Goal: Task Accomplishment & Management: Manage account settings

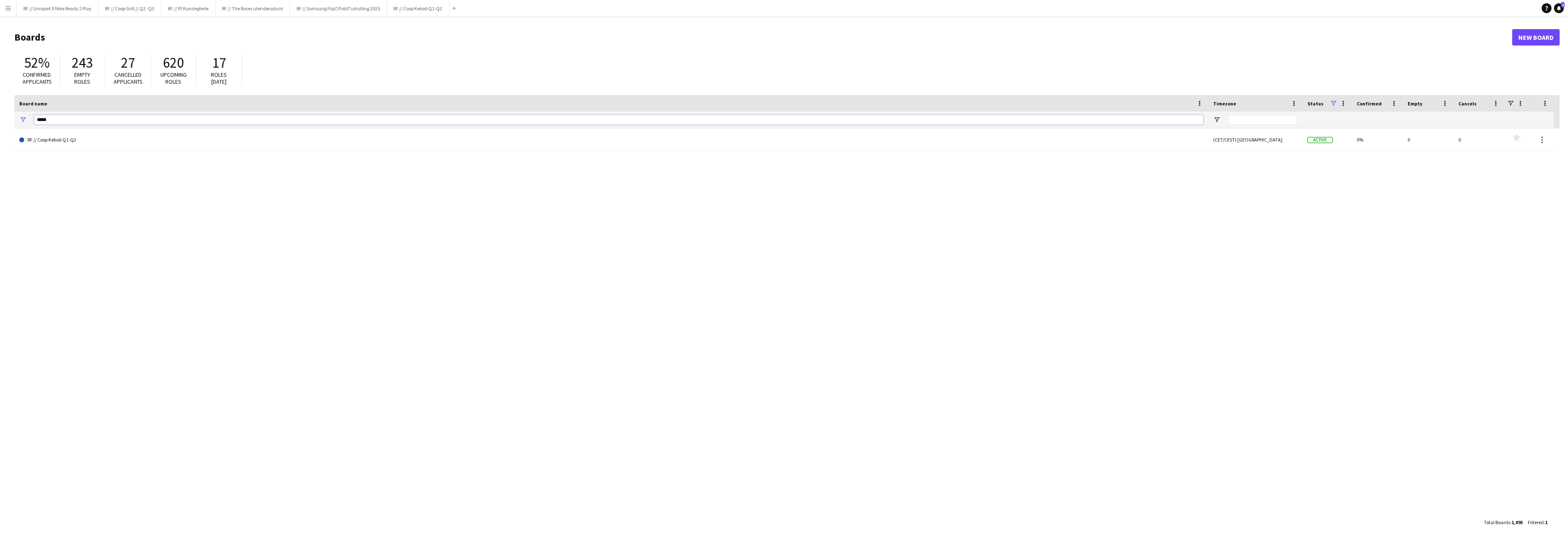
click at [87, 120] on input "*****" at bounding box center [619, 120] width 1169 height 10
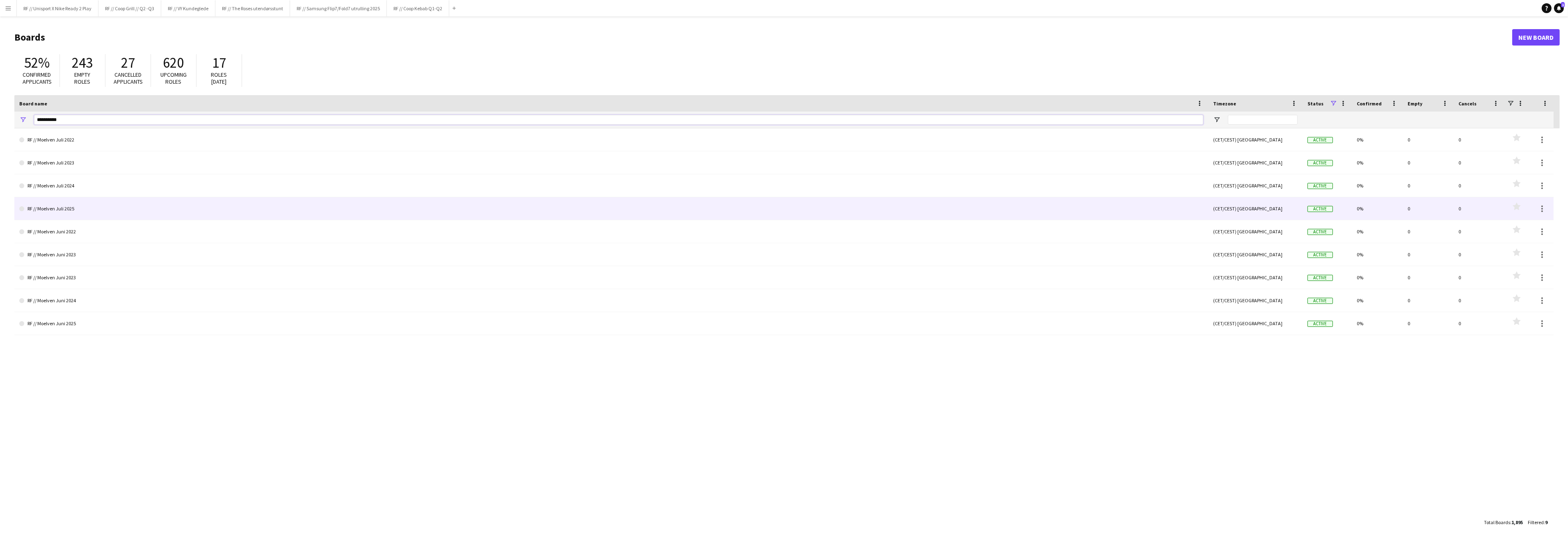
type input "**********"
click at [62, 207] on link "RF // Moelven Juli 2025" at bounding box center [611, 208] width 1184 height 23
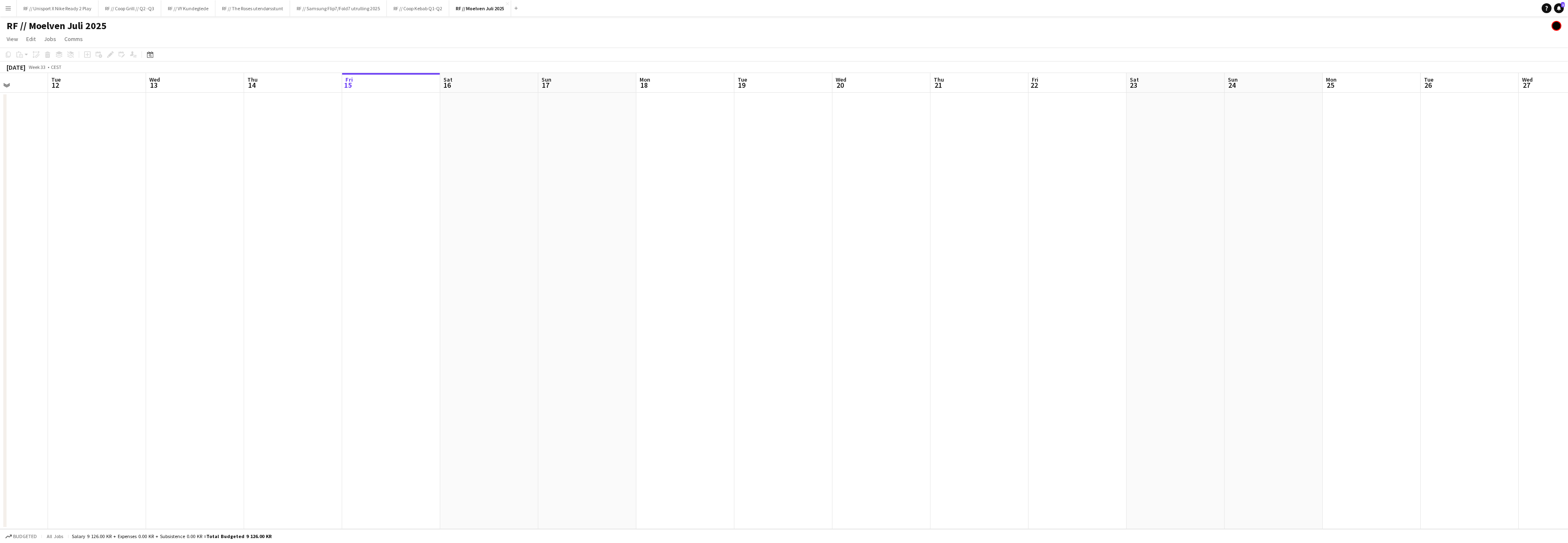
drag, startPoint x: 224, startPoint y: 272, endPoint x: 471, endPoint y: 261, distance: 247.2
click at [479, 252] on app-calendar-viewport "Sat 9 Sun 10 Mon 11 Tue 12 Wed 13 Thu 14 Fri 15 Sat 16 Sun 17 Mon 18 Tue 19 Wed…" at bounding box center [784, 301] width 1568 height 456
drag, startPoint x: 364, startPoint y: 289, endPoint x: 506, endPoint y: 286, distance: 142.0
click at [536, 270] on app-calendar-viewport "Fri 8 Sat 9 Sun 10 Mon 11 Tue 12 Wed 13 Thu 14 Fri 15 Sat 16 Sun 17 Mon 18 Tue …" at bounding box center [784, 301] width 1568 height 456
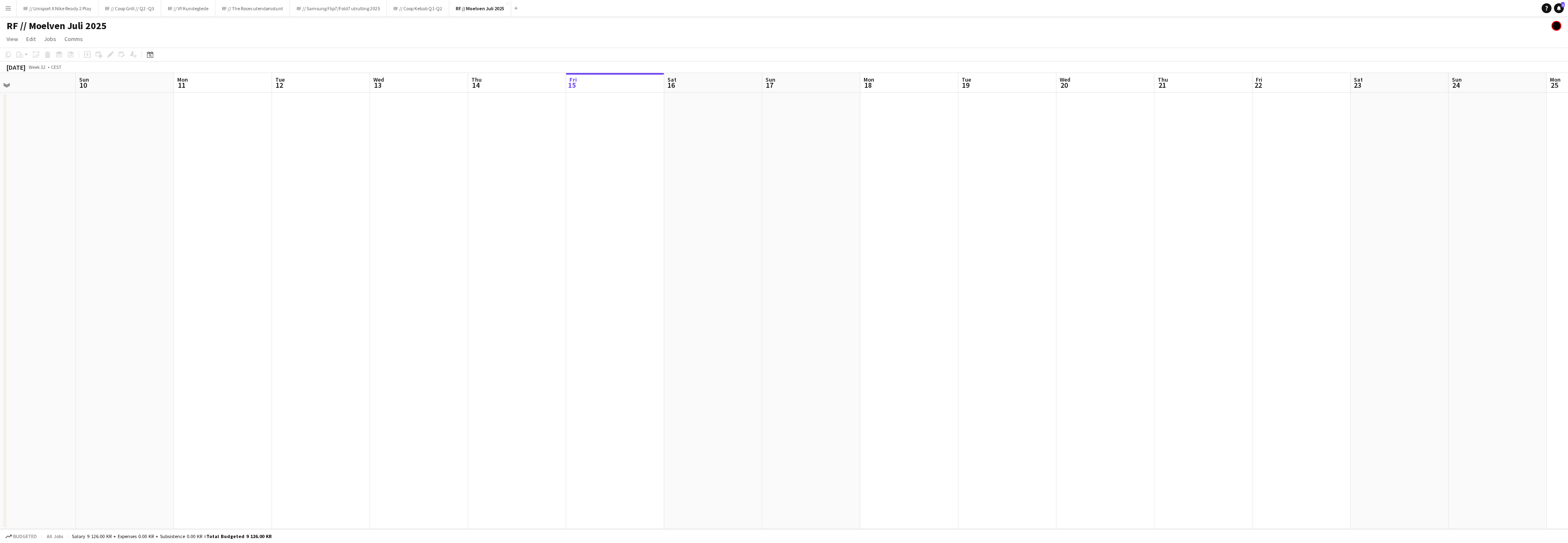
drag, startPoint x: 270, startPoint y: 319, endPoint x: 554, endPoint y: 304, distance: 284.4
click at [598, 297] on app-calendar-viewport "Thu 7 Fri 8 Sat 9 Sun 10 Mon 11 Tue 12 Wed 13 Thu 14 Fri 15 Sat 16 Sun 17 Mon 1…" at bounding box center [784, 301] width 1568 height 456
drag, startPoint x: 472, startPoint y: 314, endPoint x: 418, endPoint y: 325, distance: 55.1
click at [553, 311] on app-calendar-viewport "Sun 3 Mon 4 Tue 5 Wed 6 Thu 7 Fri 8 Sat 9 Sun 10 Mon 11 Tue 12 Wed 13 Thu 14 Fr…" at bounding box center [784, 301] width 1568 height 456
drag, startPoint x: 398, startPoint y: 327, endPoint x: 481, endPoint y: 324, distance: 83.1
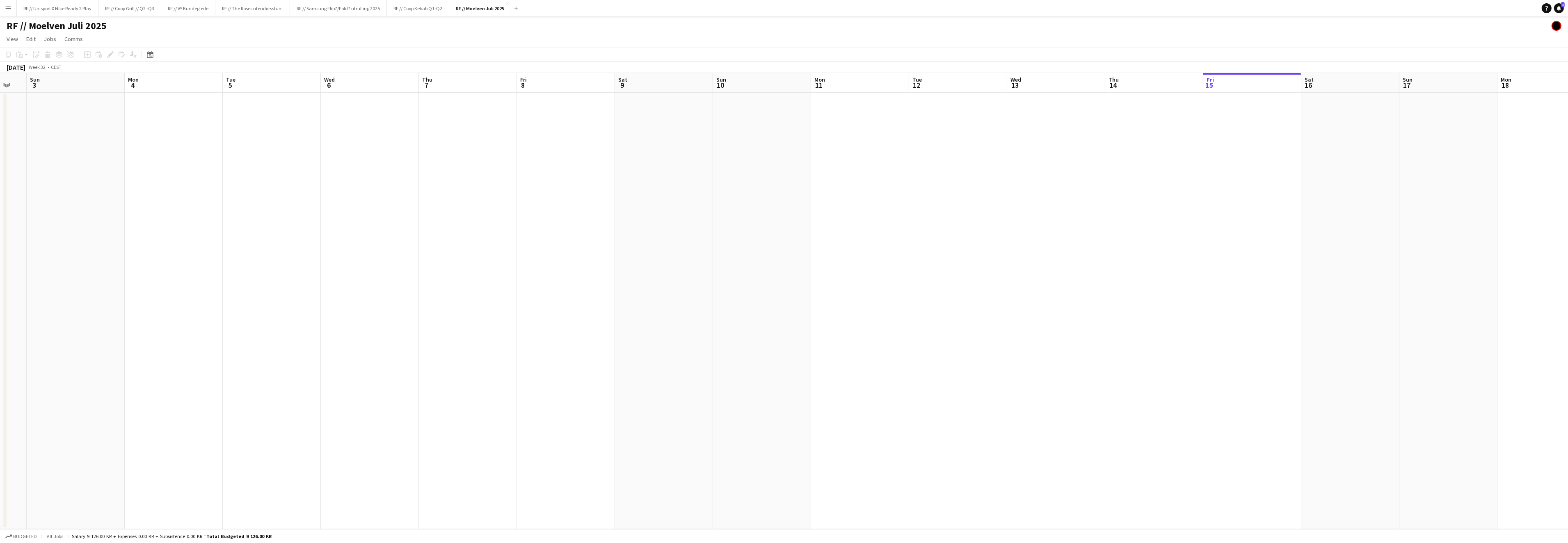
click at [468, 322] on app-calendar-viewport "Fri 1 Sat 2 Sun 3 Mon 4 Tue 5 Wed 6 Thu 7 Fri 8 Sat 9 Sun 10 Mon 11 Tue 12 Wed …" at bounding box center [784, 301] width 1568 height 456
drag, startPoint x: 364, startPoint y: 325, endPoint x: 452, endPoint y: 320, distance: 88.1
click at [437, 321] on app-calendar-viewport "Wed 30 1/1 1 Job Thu 31 Fri 1 Sat 2 Sun 3 Mon 4 Tue 5 Wed 6 Thu 7 Fri 8 Sat 9 S…" at bounding box center [784, 301] width 1568 height 456
drag, startPoint x: 414, startPoint y: 330, endPoint x: 576, endPoint y: 322, distance: 162.2
click at [638, 312] on app-calendar-viewport "Tue 29 1/1 1 Job Wed 30 1/1 1 Job Thu 31 Fri 1 Sat 2 Sun 3 Mon 4 Tue 5 Wed 6 Th…" at bounding box center [784, 301] width 1568 height 456
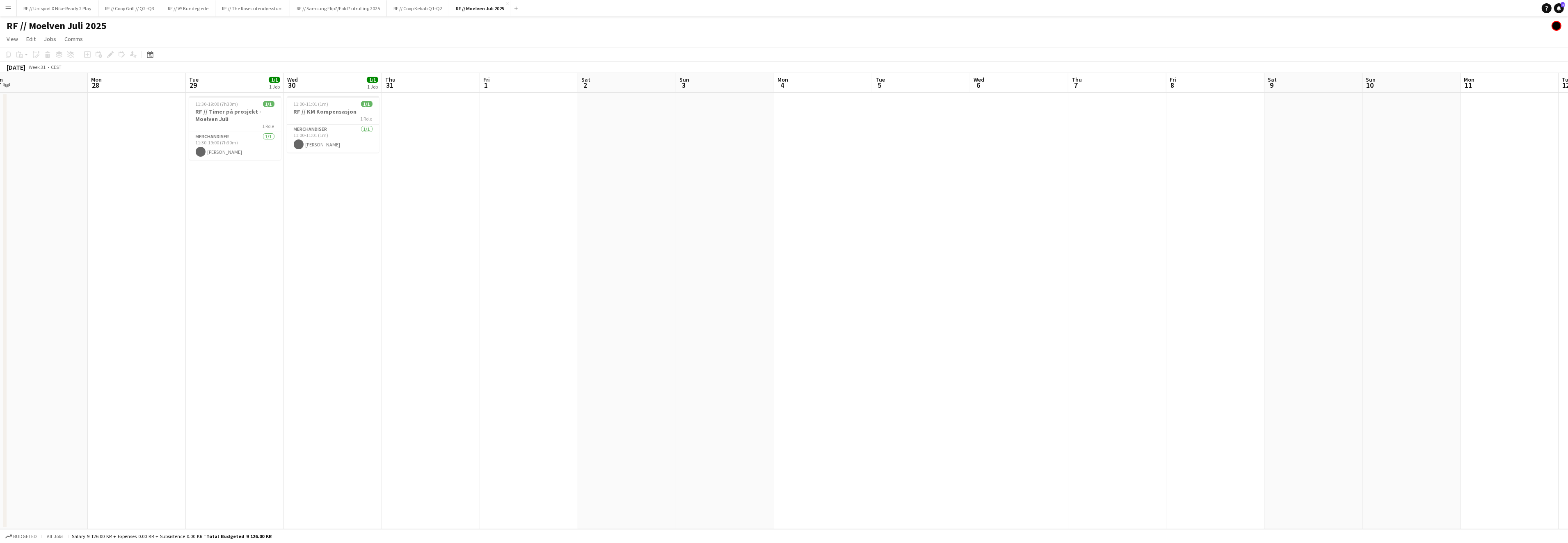
click at [427, 329] on app-calendar-viewport "Fri 25 Sat 26 Sun 27 Mon 28 Tue 29 1/1 1 Job Wed 30 1/1 1 Job Thu 31 Fri 1 Sat …" at bounding box center [784, 301] width 1568 height 456
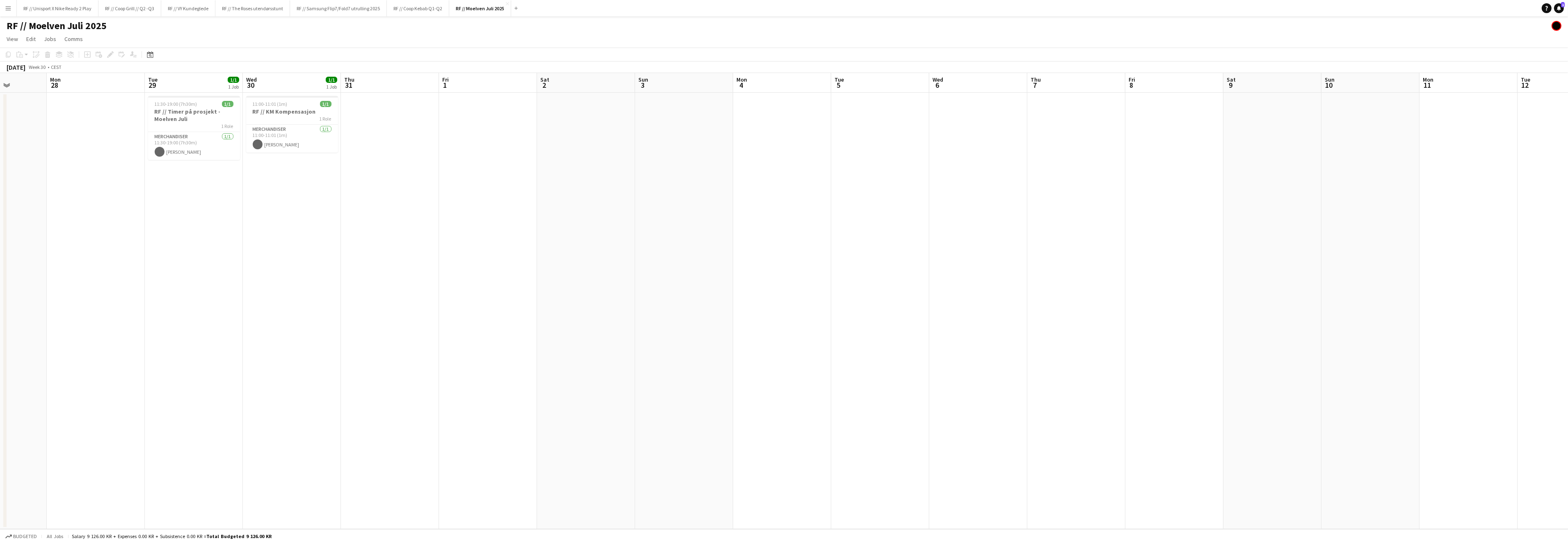
drag, startPoint x: 350, startPoint y: 321, endPoint x: 478, endPoint y: 308, distance: 128.7
click at [476, 310] on app-calendar-viewport "Fri 25 Sat 26 Sun 27 Mon 28 Tue 29 1/1 1 Job Wed 30 1/1 1 Job Thu 31 Fri 1 Sat …" at bounding box center [784, 301] width 1568 height 456
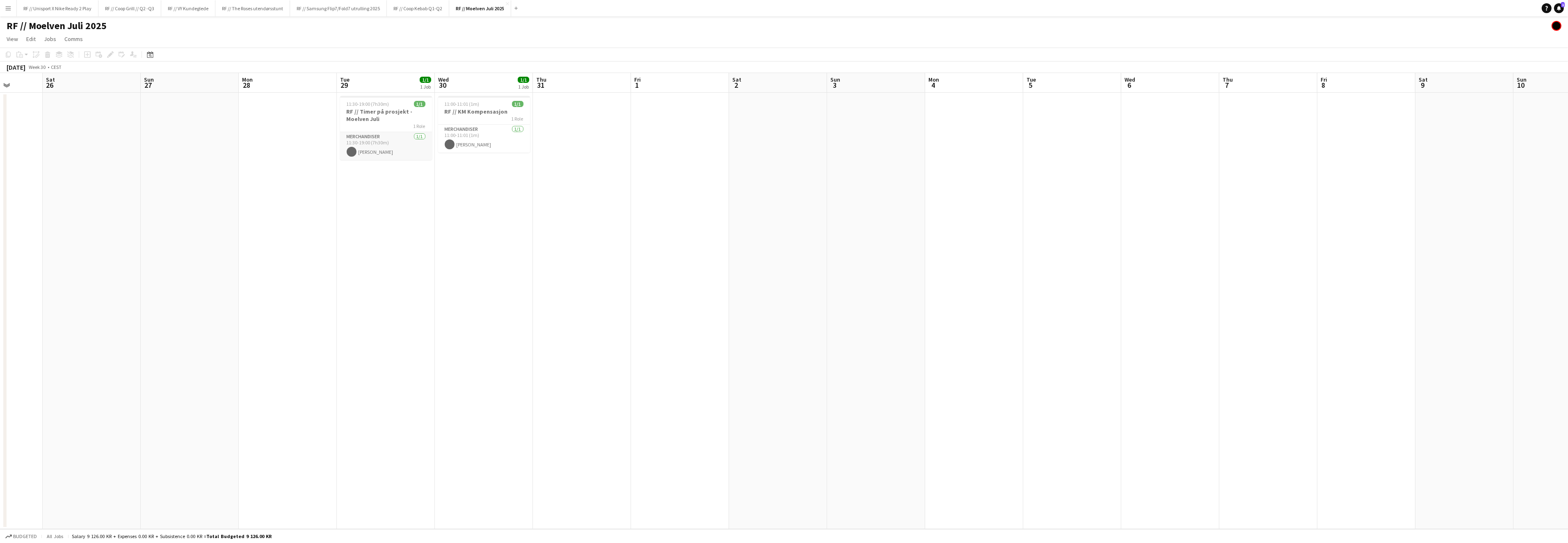
click at [371, 157] on app-card-role "Merchandiser [DATE] 11:30-19:00 (7h30m) [PERSON_NAME]" at bounding box center [386, 146] width 92 height 28
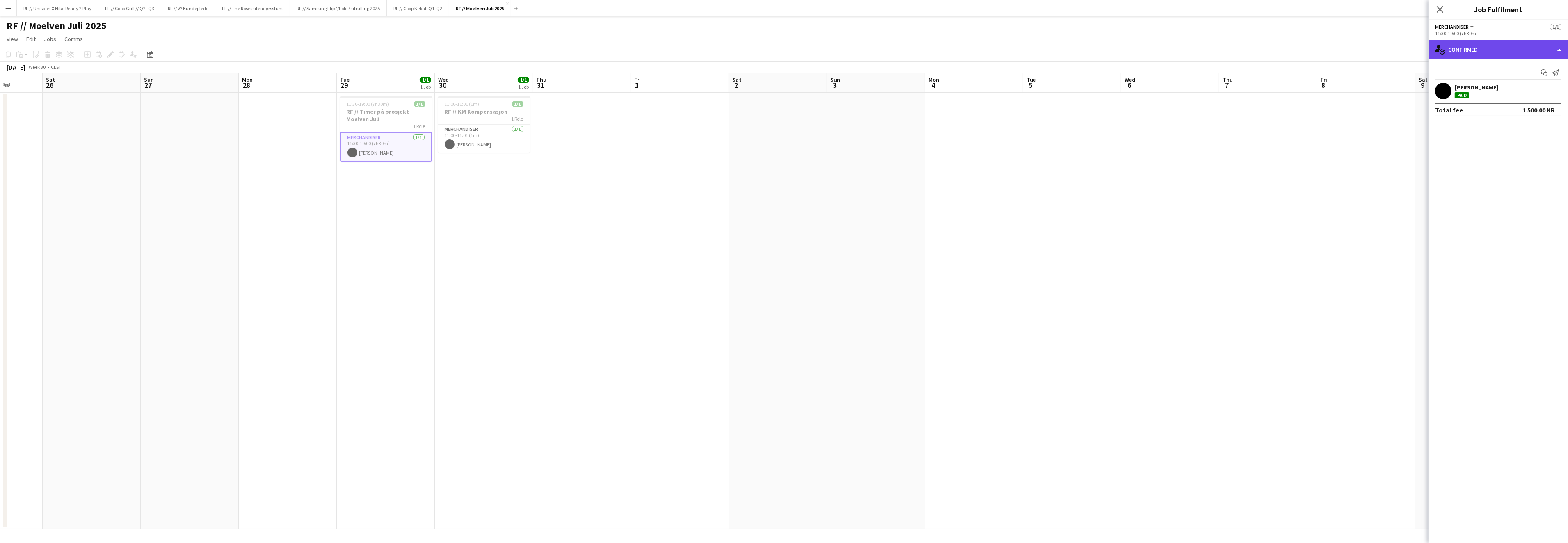
click at [1561, 53] on div "single-neutral-actions-check-2 Confirmed" at bounding box center [1498, 50] width 139 height 20
click at [1291, 186] on app-date-cell at bounding box center [1268, 311] width 98 height 437
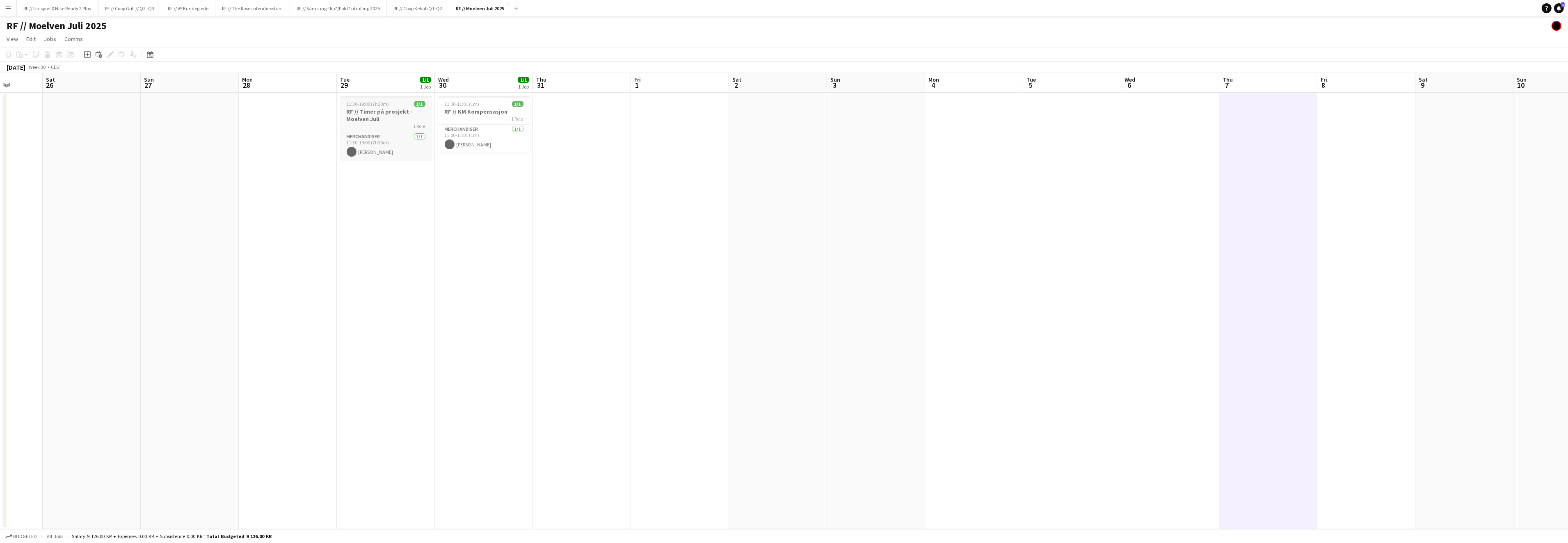
click at [389, 123] on div "1 Role" at bounding box center [386, 126] width 92 height 7
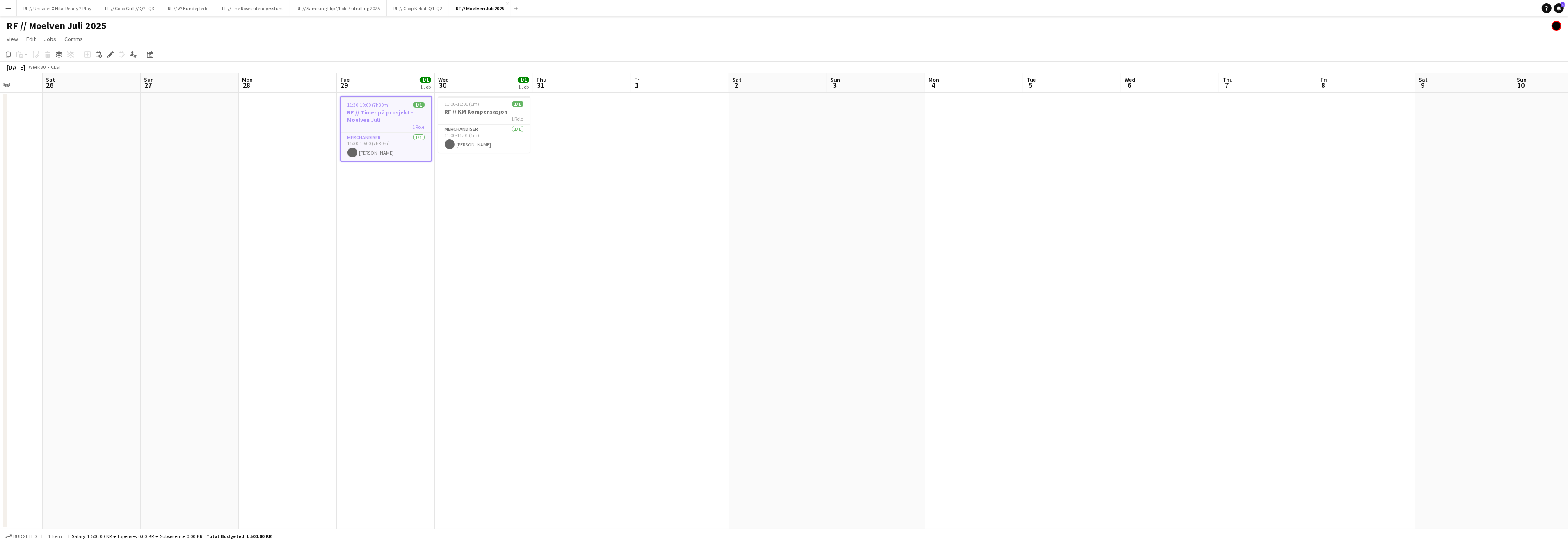
click at [367, 121] on h3 "RF // Timer på prosjekt - Moelven Juli" at bounding box center [386, 116] width 90 height 14
click at [383, 114] on h3 "RF // Timer på prosjekt - Moelven Juli" at bounding box center [386, 115] width 92 height 14
click at [108, 57] on icon "Edit" at bounding box center [110, 55] width 7 height 7
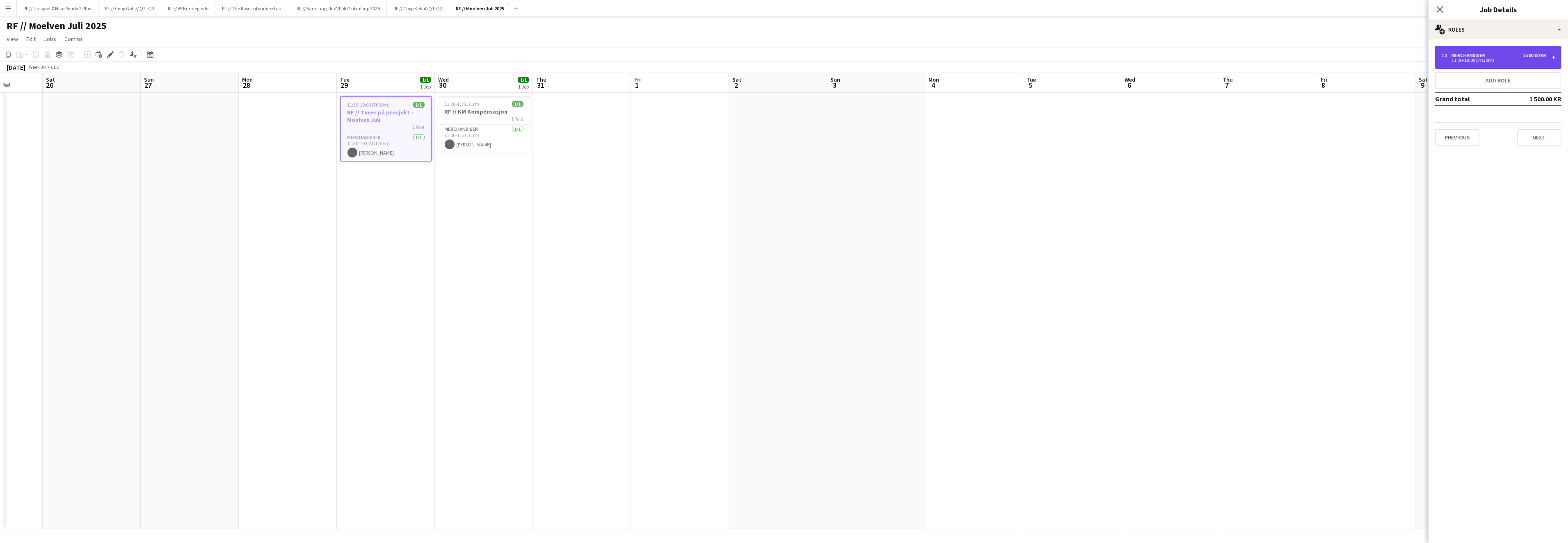
click at [1502, 59] on div "11:30-19:00 (7h30m)" at bounding box center [1494, 60] width 105 height 4
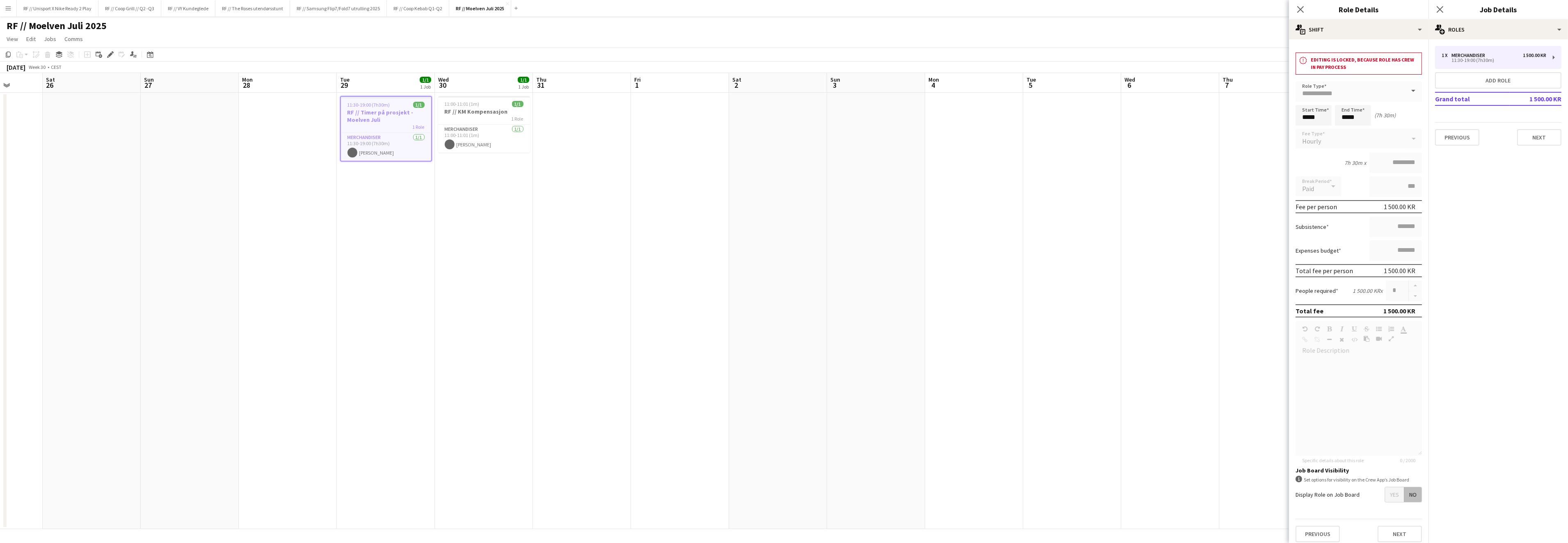
click at [1124, 235] on app-date-cell at bounding box center [1170, 311] width 98 height 437
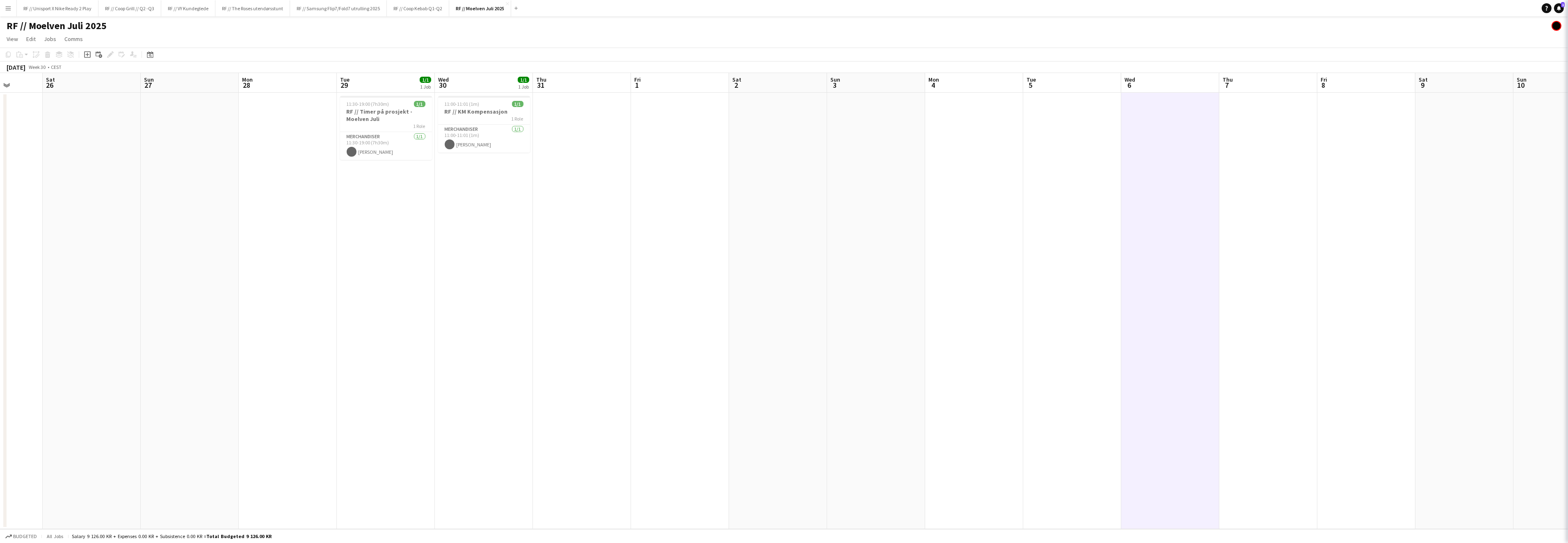
drag, startPoint x: 625, startPoint y: 302, endPoint x: 898, endPoint y: 291, distance: 273.2
click at [888, 287] on app-calendar-viewport "Wed 23 Thu 24 Fri 25 Sat 26 Sun 27 Mon 28 Tue 29 1/1 1 Job Wed 30 1/1 1 Job Thu…" at bounding box center [784, 301] width 1568 height 456
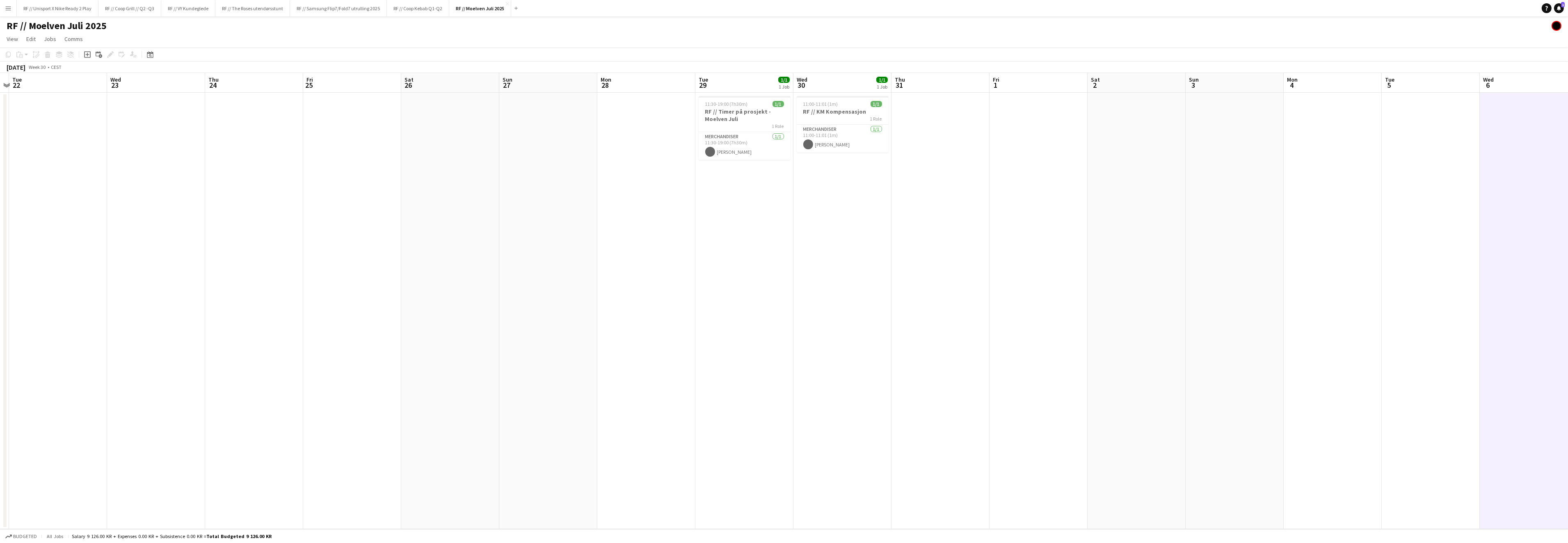
drag, startPoint x: 682, startPoint y: 325, endPoint x: 851, endPoint y: 303, distance: 170.4
click at [843, 304] on app-calendar-viewport "Sun 20 Mon 21 Tue 22 Wed 23 Thu 24 Fri 25 Sat 26 Sun 27 Mon 28 Tue 29 1/1 1 Job…" at bounding box center [784, 301] width 1568 height 456
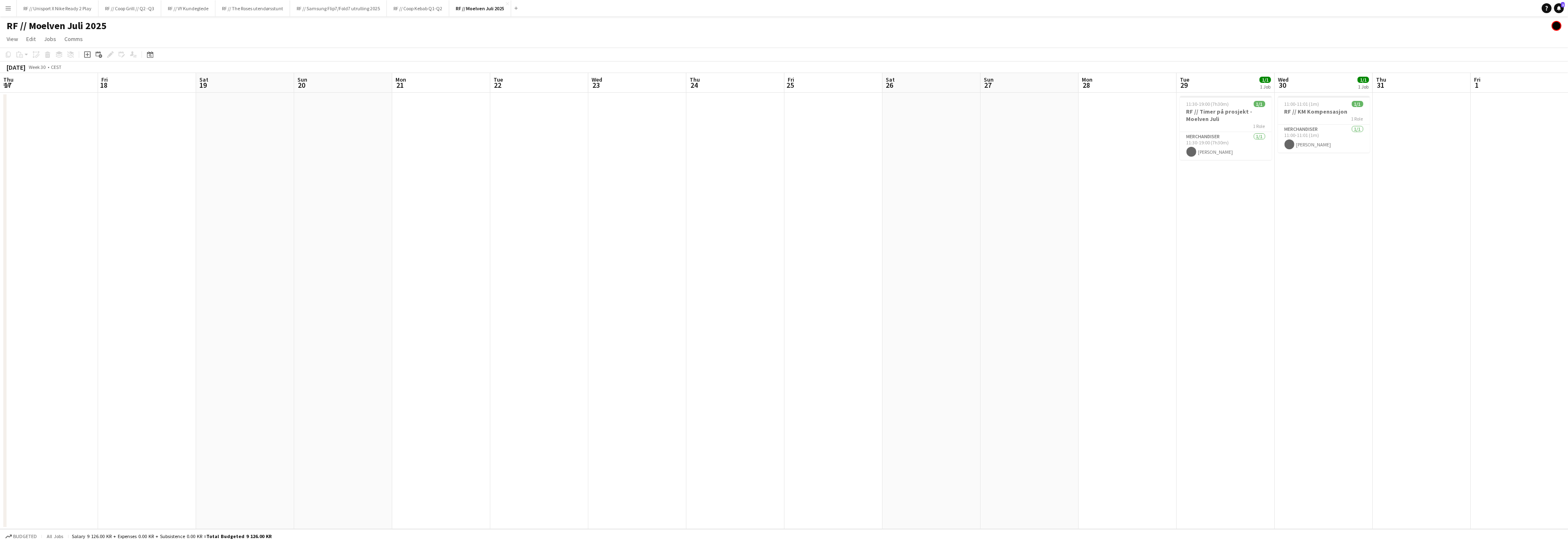
drag, startPoint x: 734, startPoint y: 309, endPoint x: 915, endPoint y: 290, distance: 182.0
click at [915, 290] on app-calendar-viewport "Tue 15 Wed 16 Thu 17 Fri 18 Sat 19 Sun 20 Mon 21 Tue 22 Wed 23 Thu 24 Fri 25 Sa…" at bounding box center [784, 301] width 1568 height 456
drag, startPoint x: 621, startPoint y: 305, endPoint x: 692, endPoint y: 306, distance: 71.0
click at [836, 288] on app-calendar-viewport "Tue 15 Wed 16 Thu 17 Fri 18 Sat 19 Sun 20 Mon 21 Tue 22 Wed 23 Thu 24 Fri 25 Sa…" at bounding box center [784, 301] width 1568 height 456
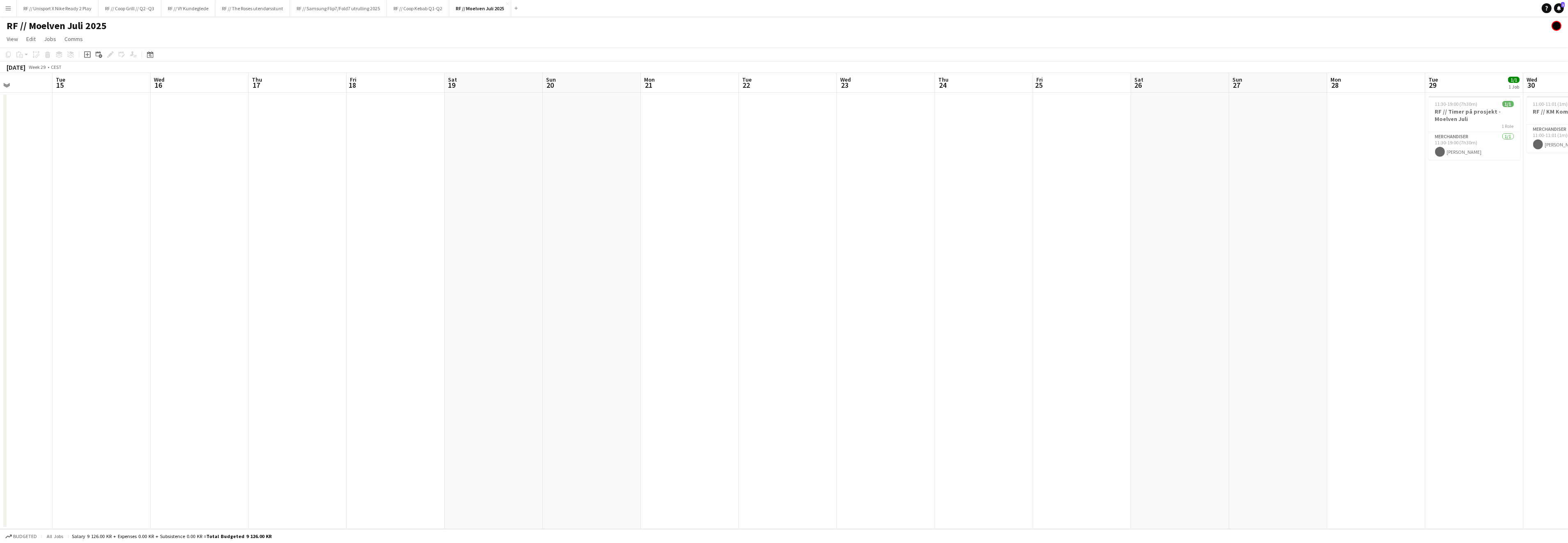
drag, startPoint x: 492, startPoint y: 317, endPoint x: 778, endPoint y: 293, distance: 287.0
click at [872, 277] on app-calendar-viewport "Sat 12 Sun 13 Mon 14 Tue 15 Wed 16 Thu 17 Fri 18 Sat 19 Sun 20 Mon 21 Tue 22 We…" at bounding box center [784, 301] width 1568 height 456
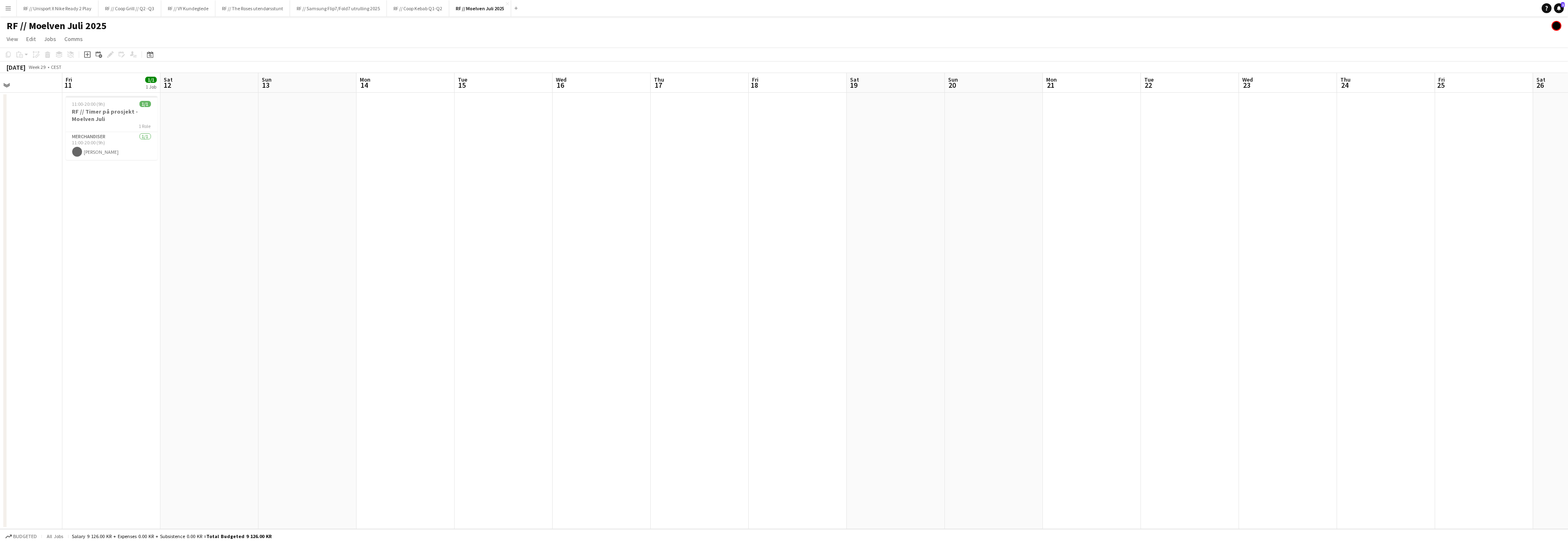
drag, startPoint x: 689, startPoint y: 293, endPoint x: 746, endPoint y: 267, distance: 62.6
click at [815, 274] on app-calendar-viewport "Tue 8 1/1 1 Job Wed 9 Thu 10 Fri 11 1/1 1 Job Sat 12 Sun 13 Mon 14 Tue 15 Wed 1…" at bounding box center [784, 301] width 1568 height 456
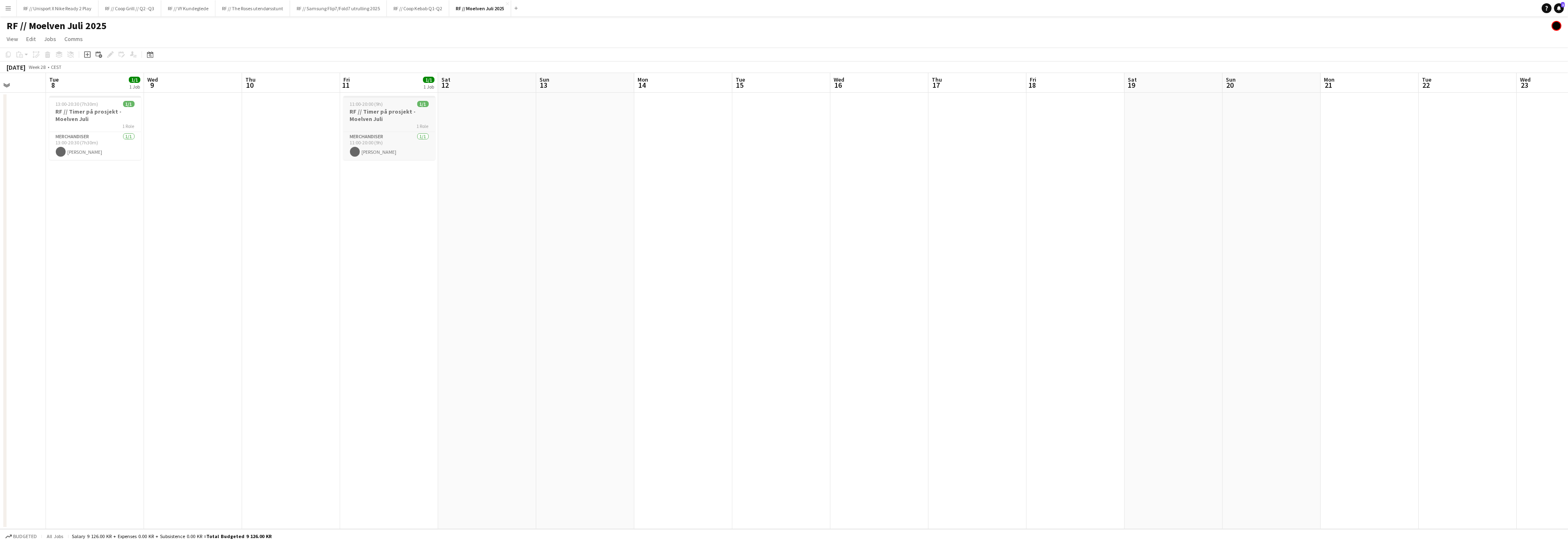
click at [375, 120] on h3 "RF // Timer på prosjekt - Moelven Juli" at bounding box center [389, 115] width 92 height 14
click at [108, 55] on icon "Edit" at bounding box center [110, 55] width 7 height 7
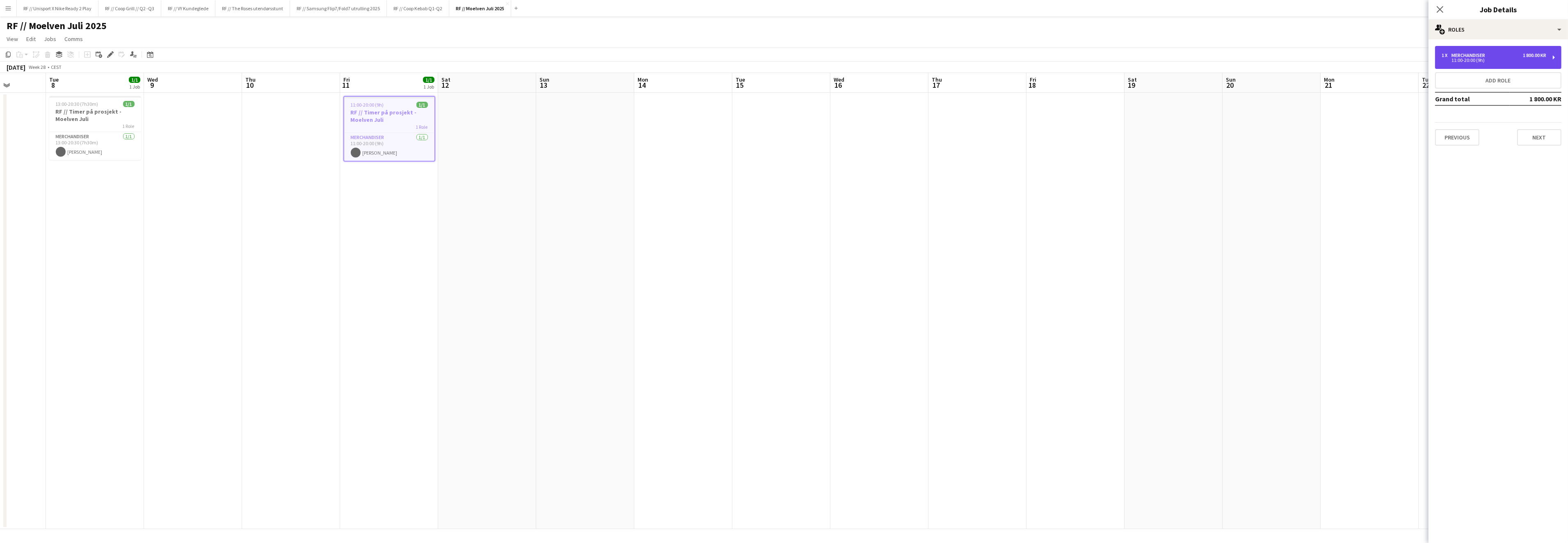
click at [1509, 57] on div "1 x Merchandiser 1 800.00 KR" at bounding box center [1494, 55] width 105 height 6
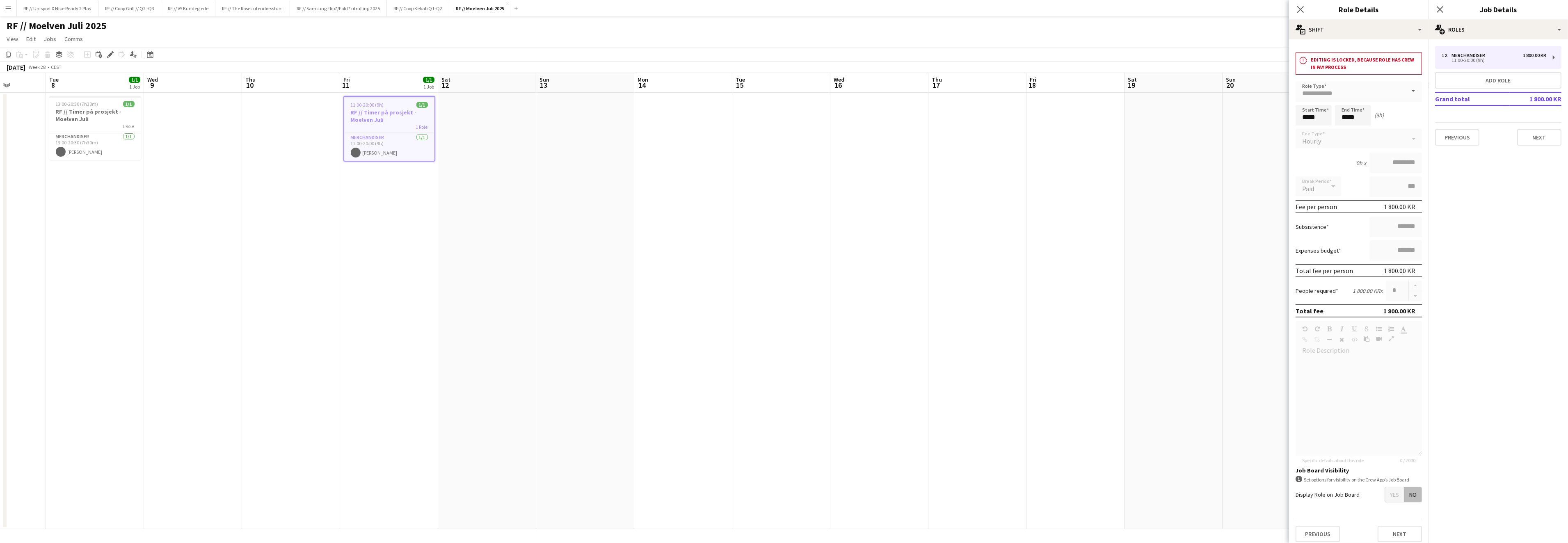
click at [360, 163] on app-date-cell "11:00-20:00 (9h) 1/1 RF // Timer på prosjekt - Moelven Juli 1 Role Merchandiser…" at bounding box center [389, 311] width 98 height 437
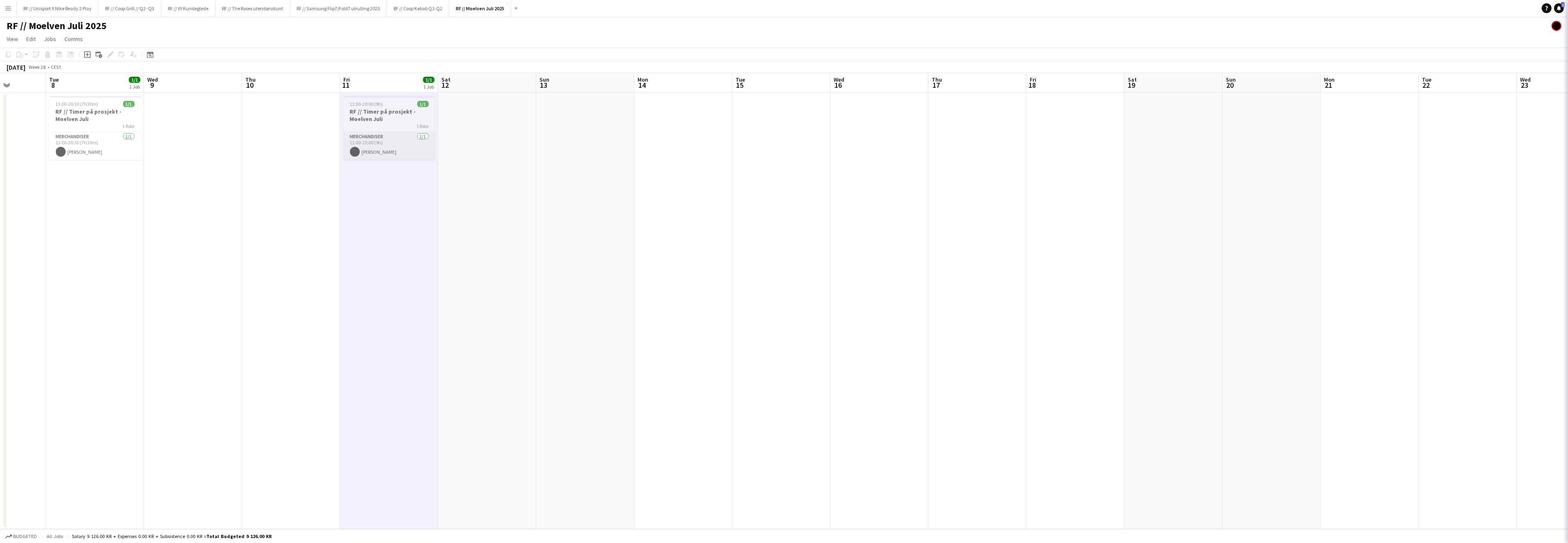
click at [356, 157] on app-card-role "Merchandiser [DATE] 11:00-20:00 (9h) [PERSON_NAME]" at bounding box center [389, 146] width 92 height 28
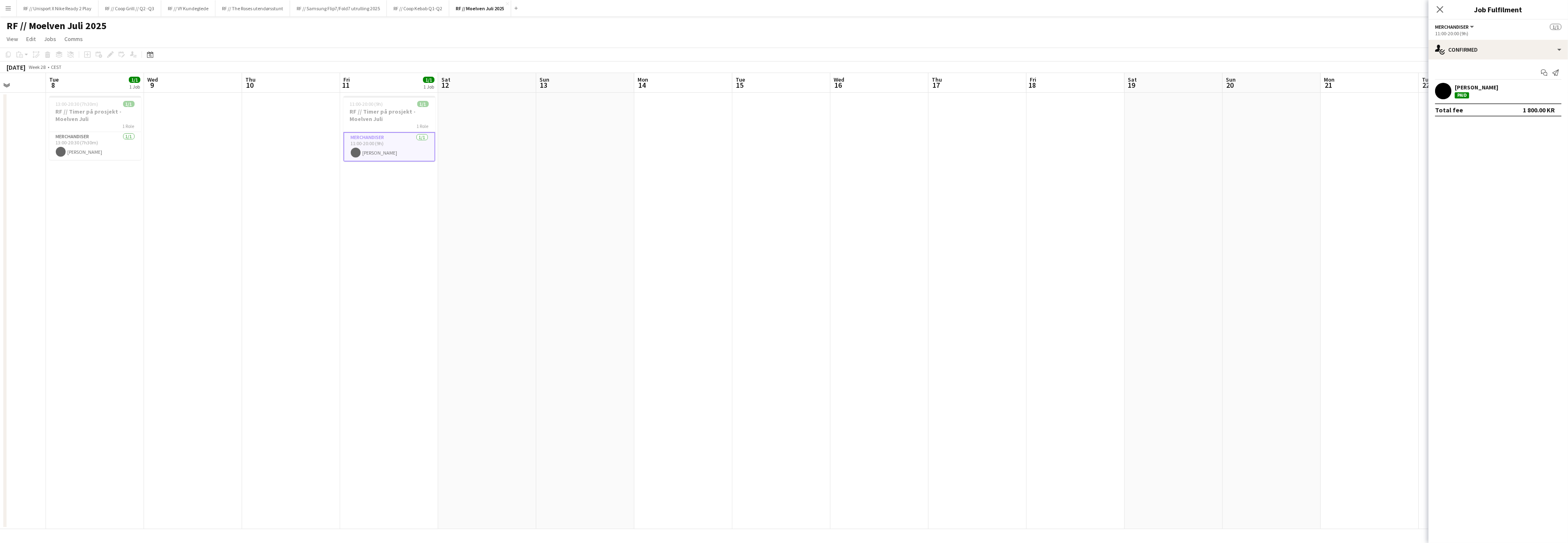
click at [1440, 93] on app-user-avatar at bounding box center [1443, 91] width 16 height 16
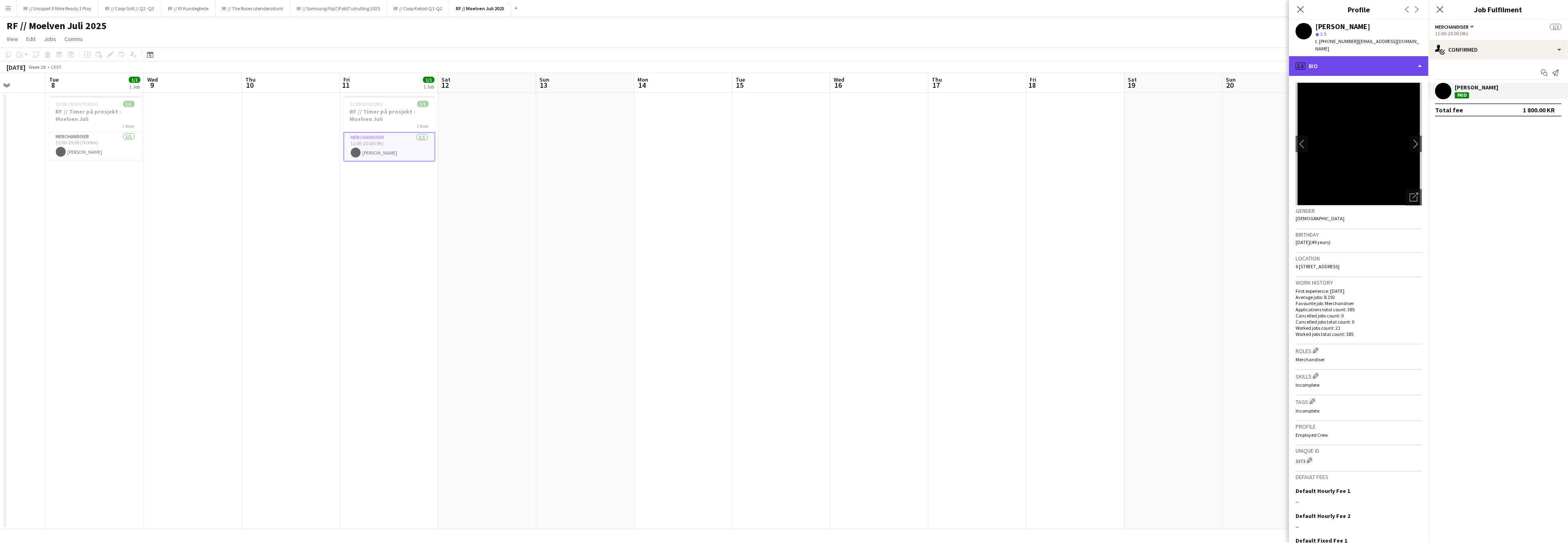
click at [1378, 56] on div "profile Bio" at bounding box center [1359, 66] width 139 height 20
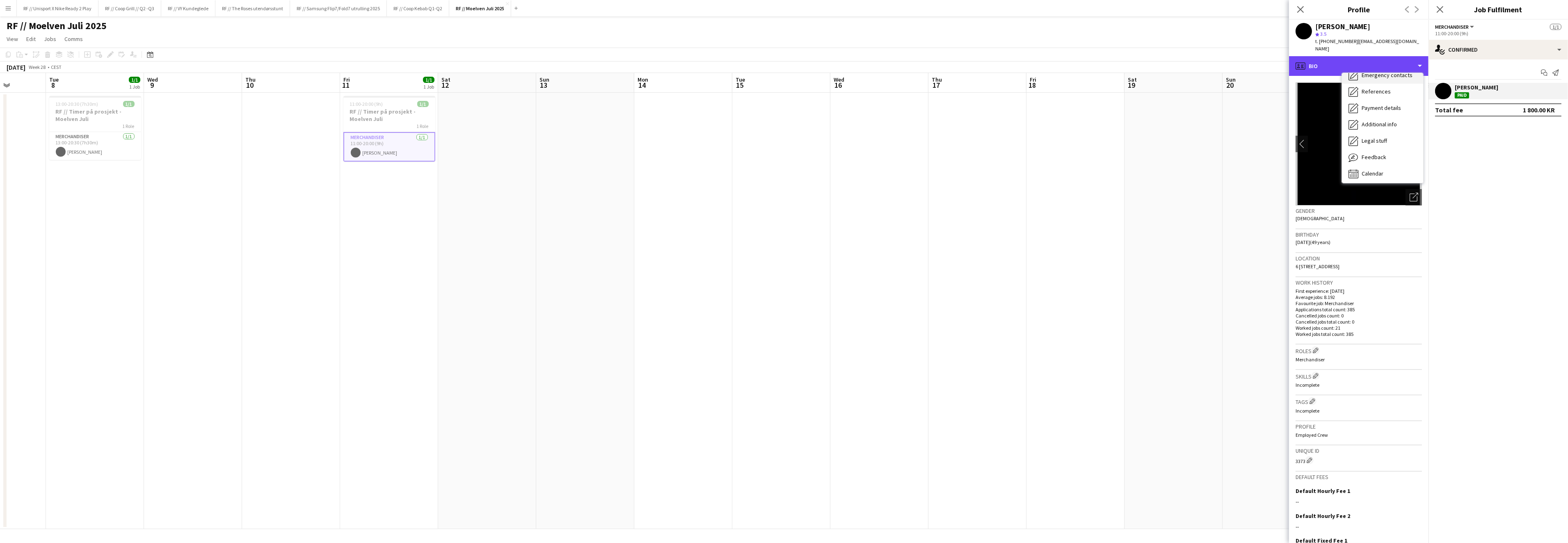
scroll to position [77, 0]
click at [1381, 168] on span "Calendar" at bounding box center [1372, 171] width 22 height 7
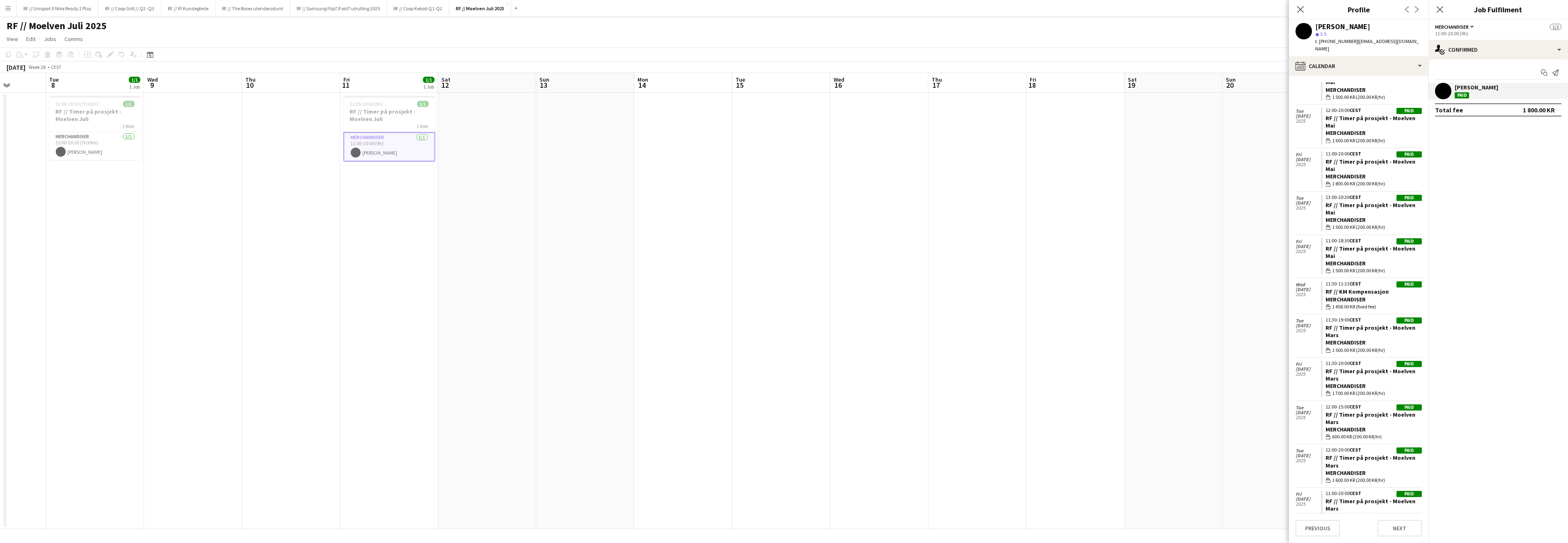
scroll to position [783, 0]
